Goal: Task Accomplishment & Management: Use online tool/utility

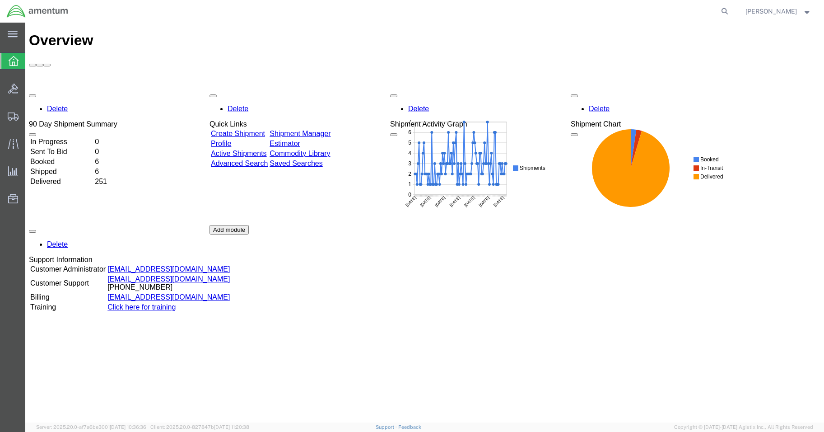
click at [67, 137] on td "In Progress" at bounding box center [62, 141] width 64 height 9
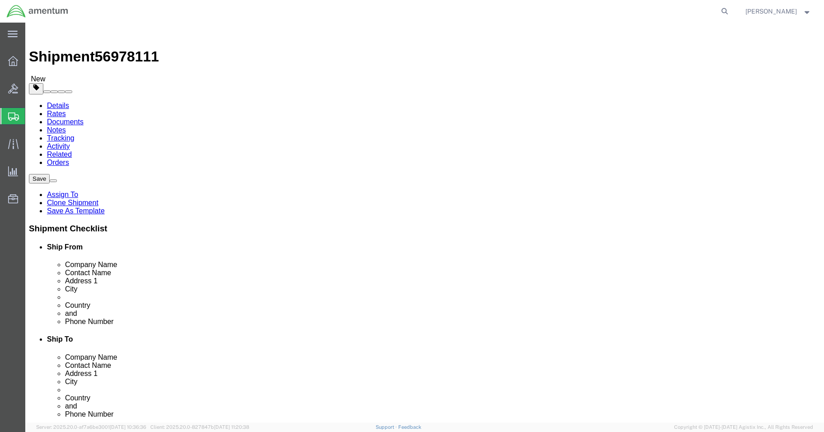
select select "42677"
select select "42679"
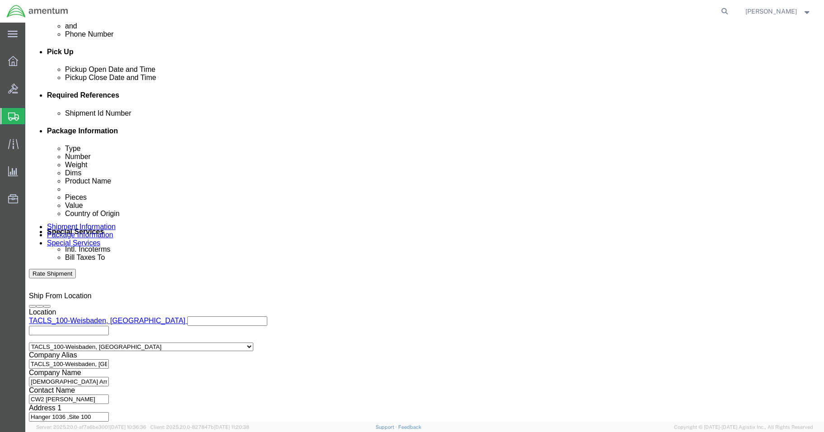
scroll to position [410, 0]
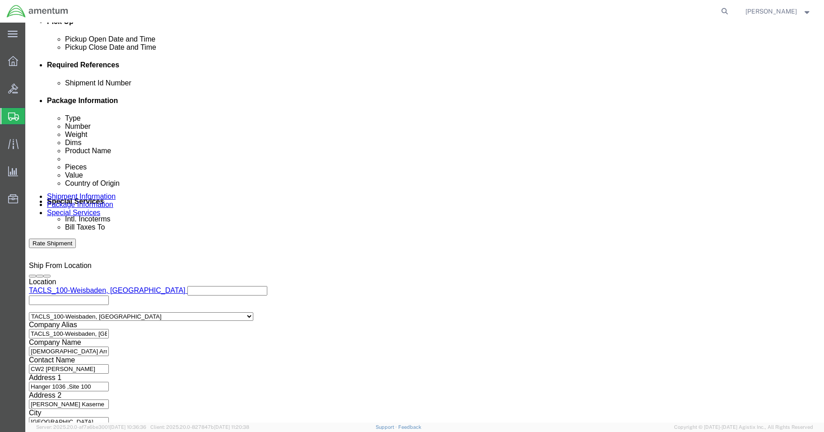
click button "Continue"
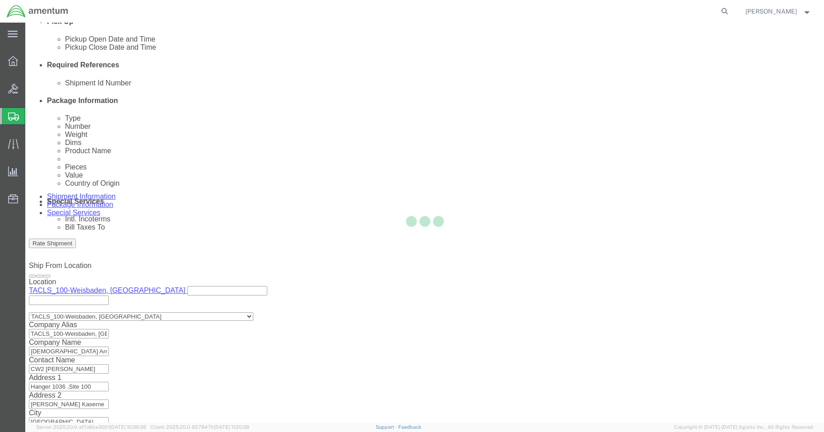
scroll to position [0, 0]
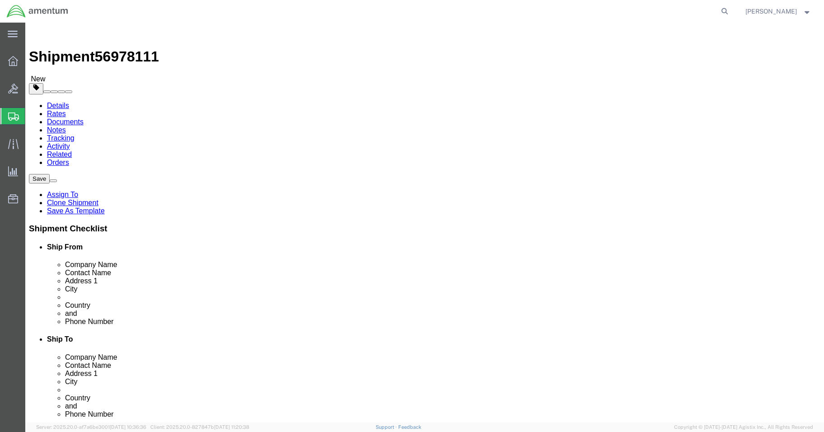
click button "Continue"
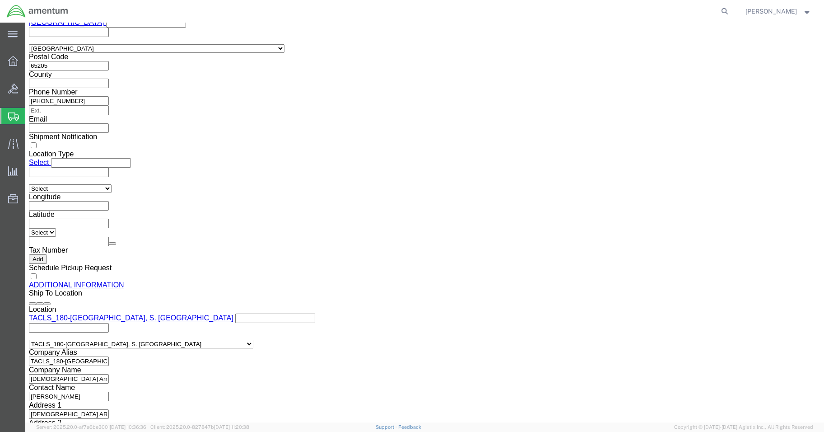
scroll to position [1039, 0]
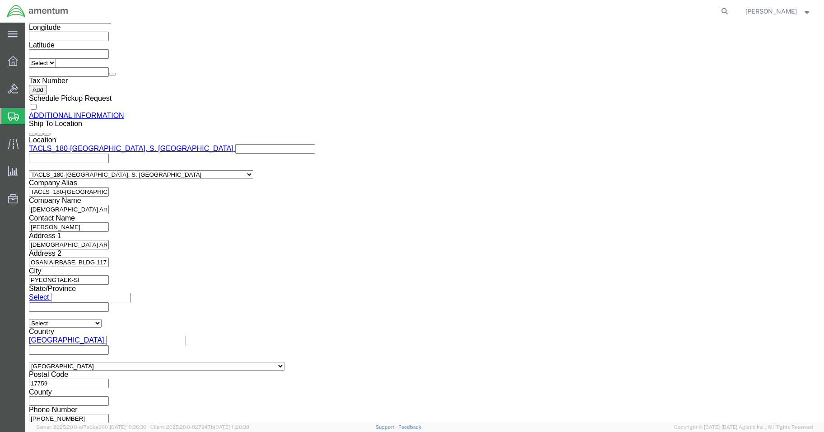
click button "Rate Shipment"
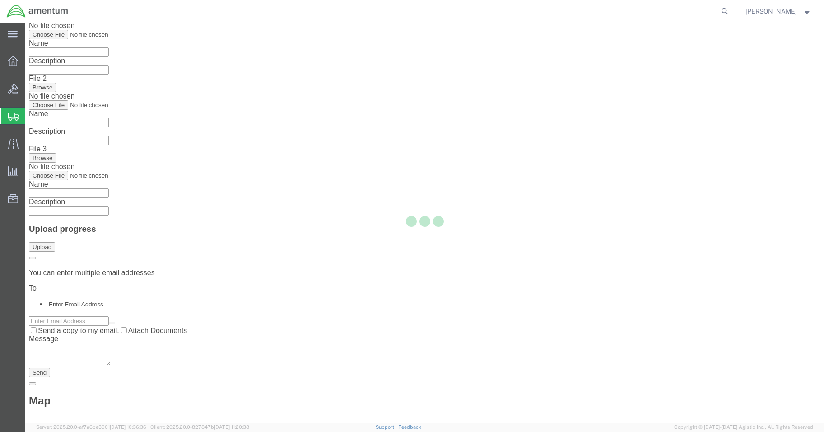
scroll to position [0, 0]
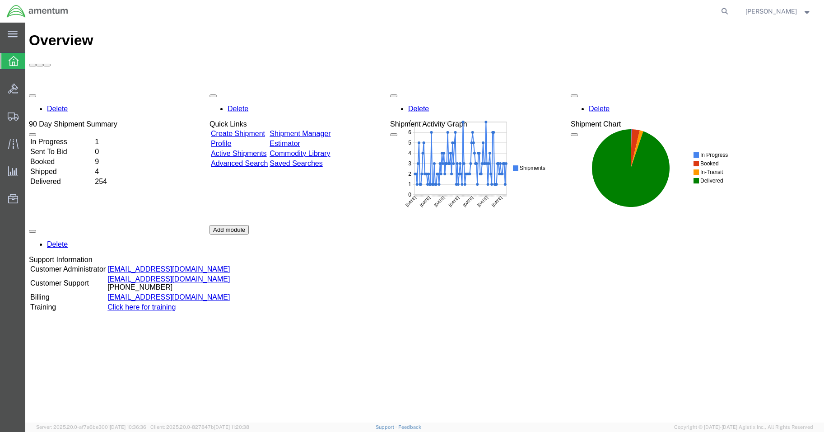
click at [72, 157] on td "Booked" at bounding box center [62, 161] width 64 height 9
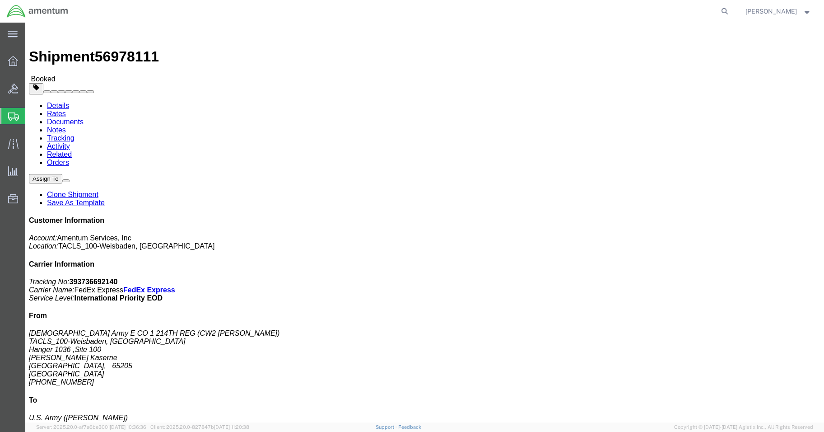
click link "Documents"
